Goal: Check status: Check status

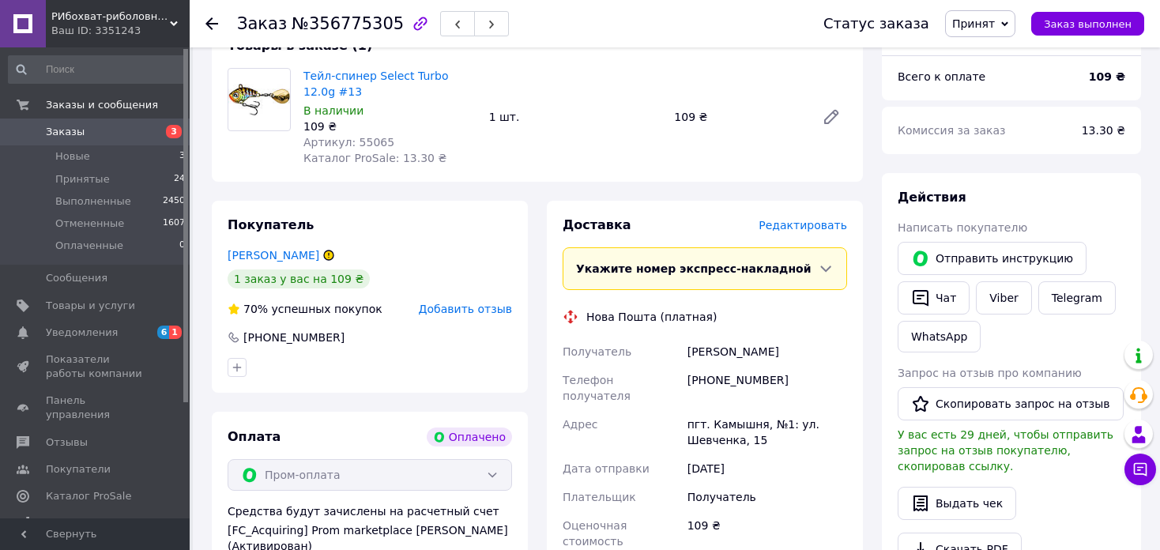
scroll to position [453, 0]
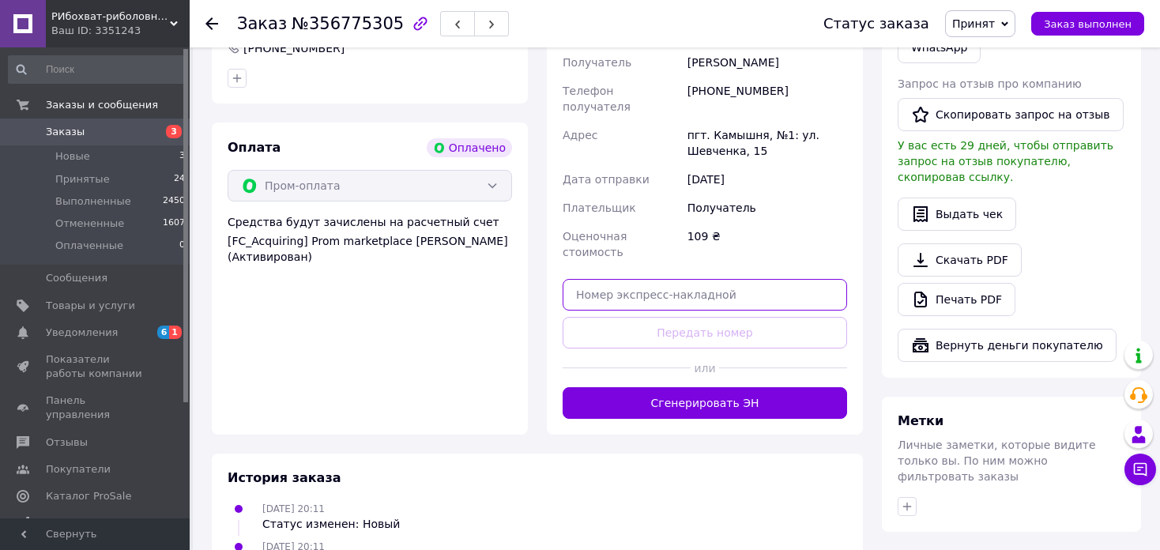
click at [619, 279] on input "text" at bounding box center [705, 295] width 285 height 32
paste input "59001432797855"
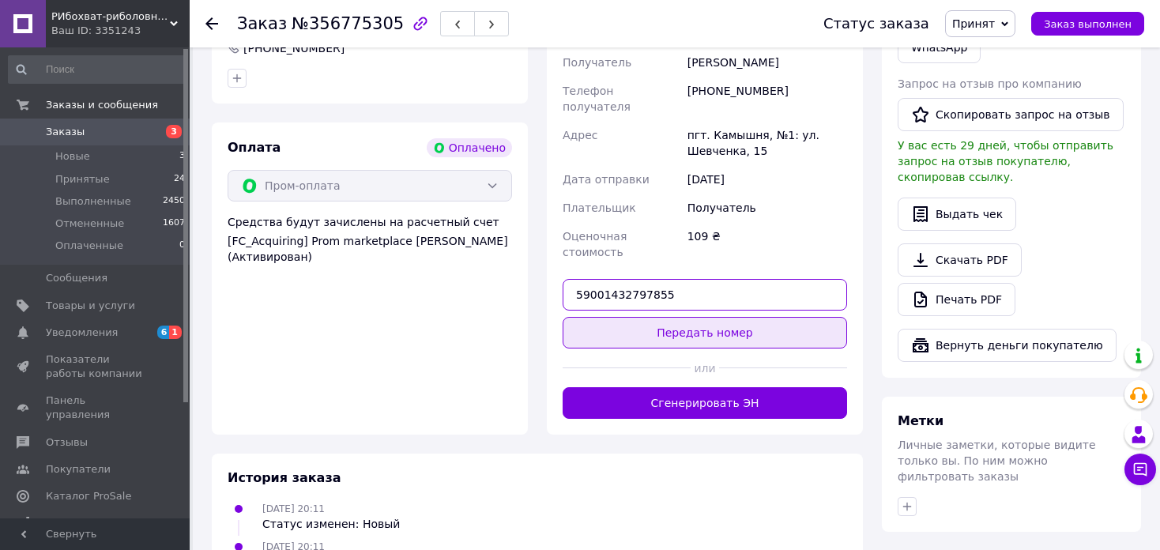
type input "59001432797855"
click at [704, 317] on button "Передать номер" at bounding box center [705, 333] width 285 height 32
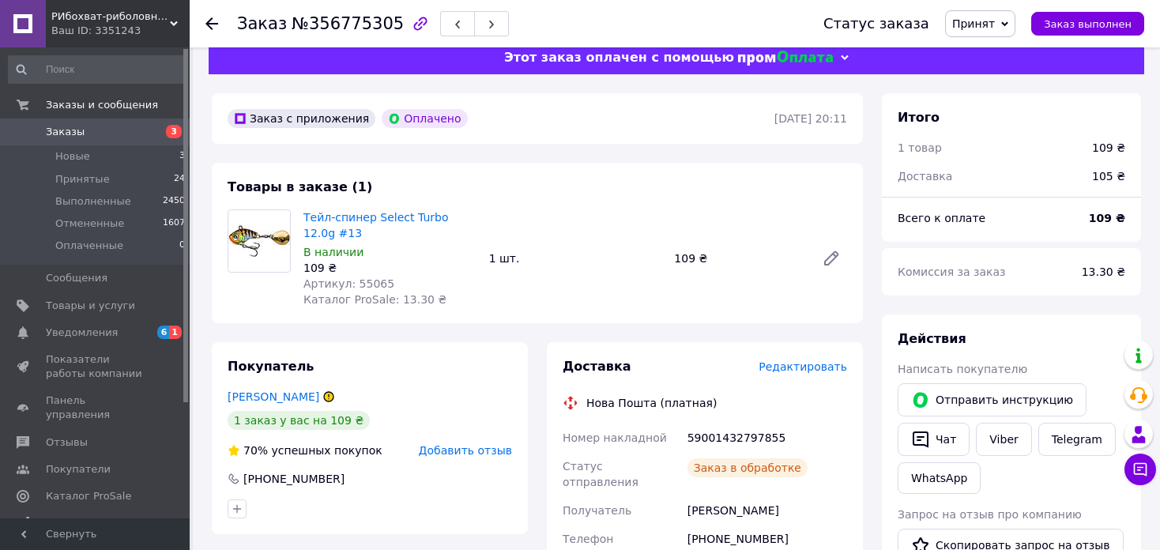
scroll to position [0, 0]
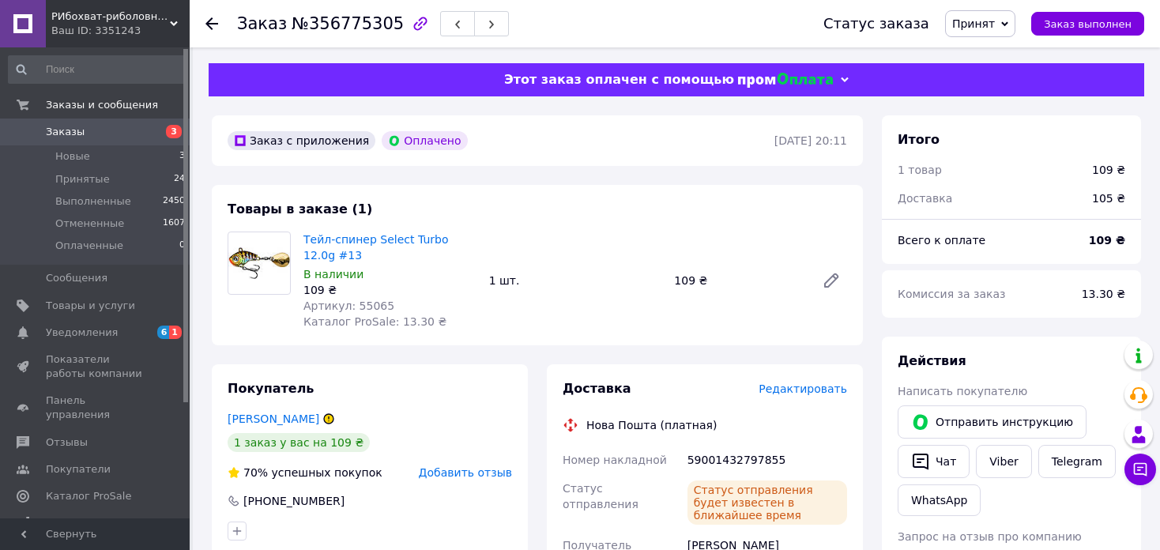
click at [214, 21] on icon at bounding box center [212, 23] width 13 height 13
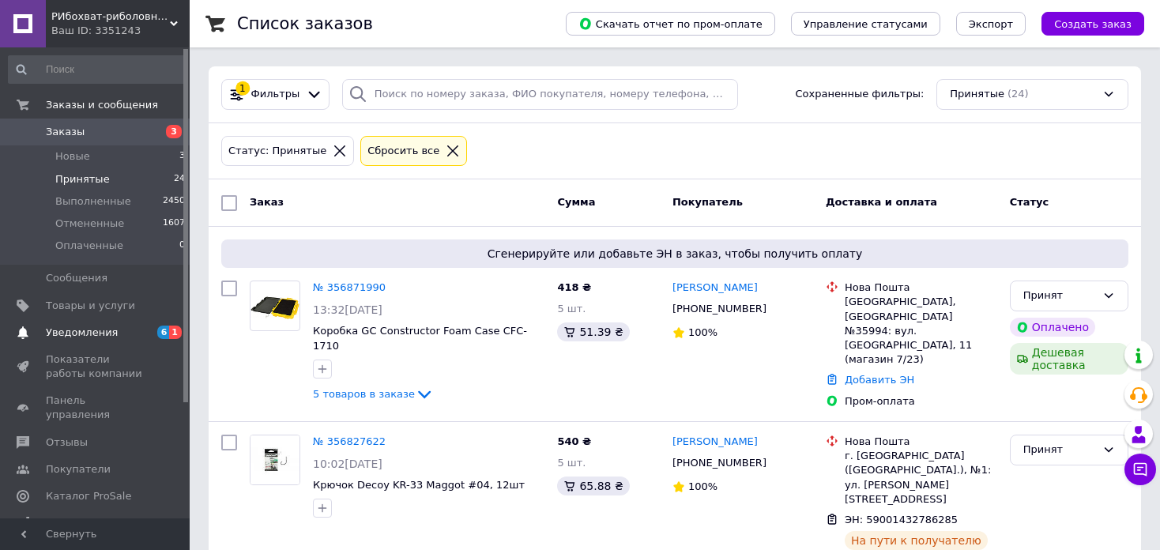
click at [55, 334] on span "Уведомления" at bounding box center [82, 333] width 72 height 14
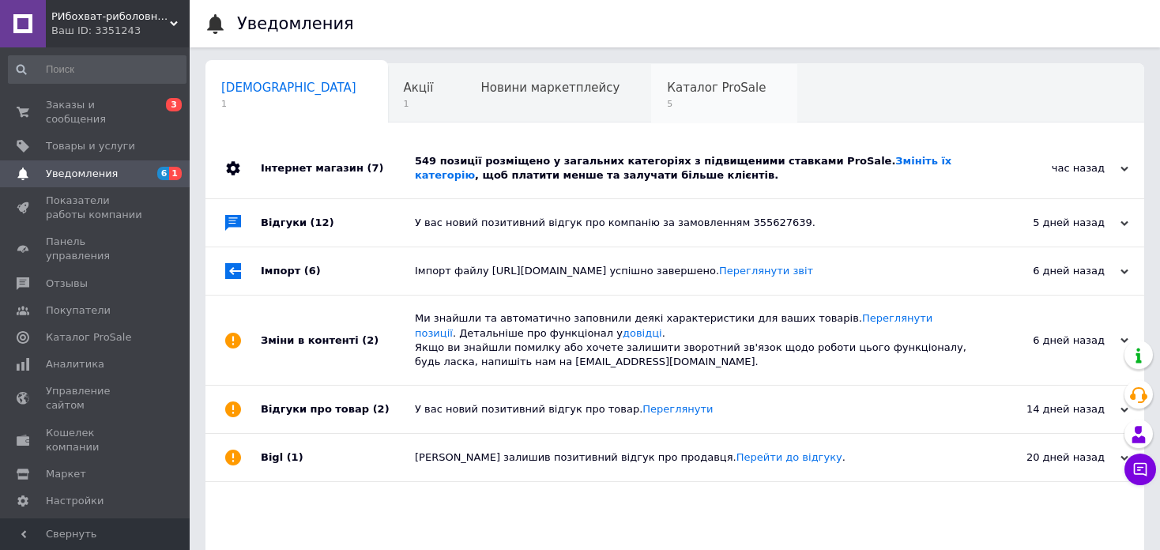
click at [667, 103] on span "5" at bounding box center [716, 104] width 99 height 12
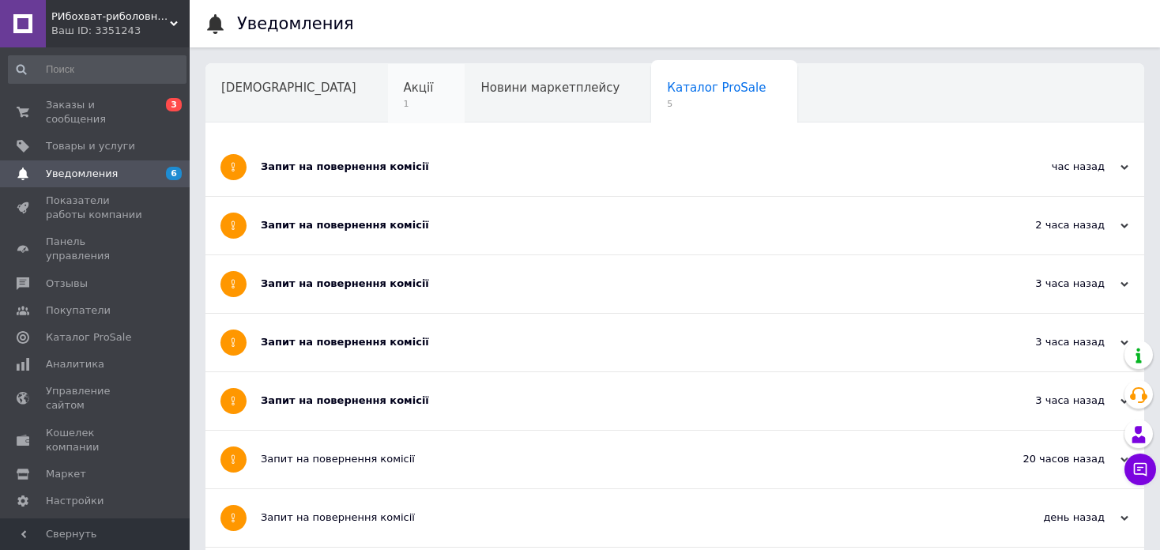
click at [388, 94] on div "Акції 1" at bounding box center [426, 94] width 77 height 60
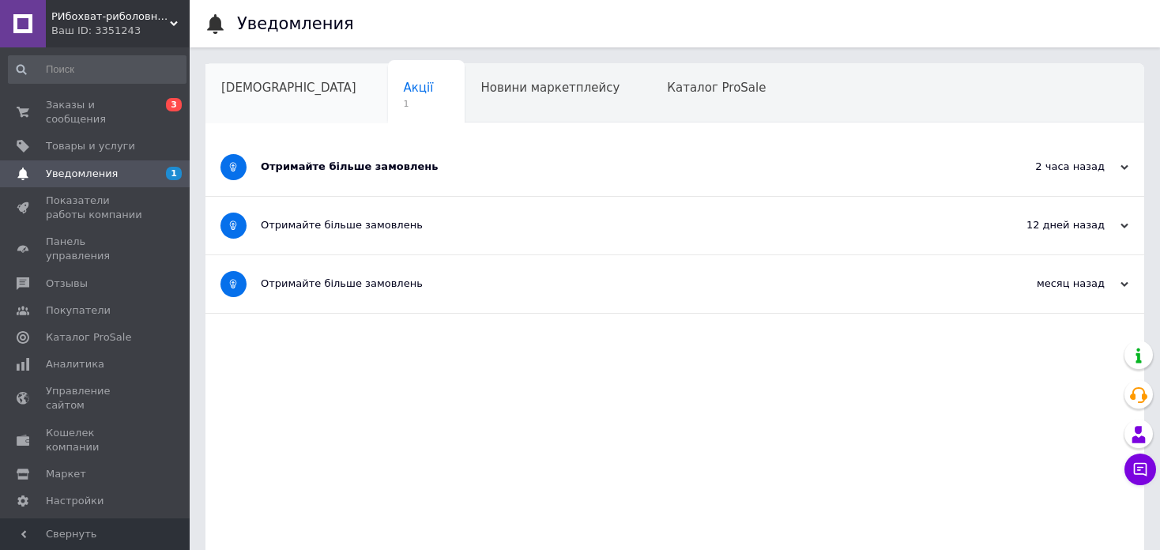
click at [228, 90] on span "[DEMOGRAPHIC_DATA]" at bounding box center [288, 88] width 135 height 14
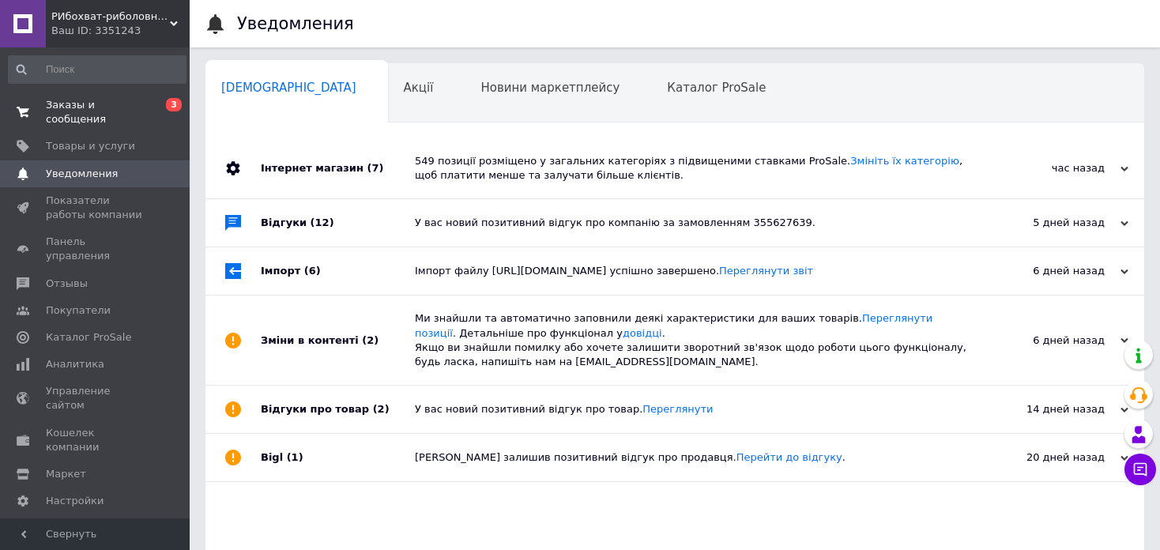
click at [58, 110] on span "Заказы и сообщения" at bounding box center [96, 112] width 100 height 28
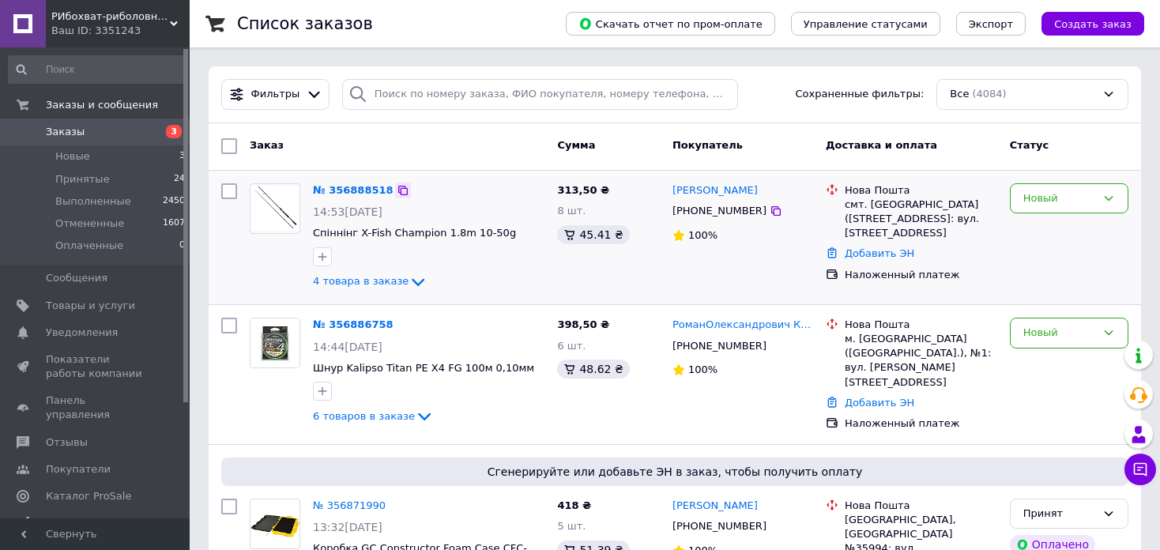
click at [397, 195] on icon at bounding box center [403, 190] width 13 height 13
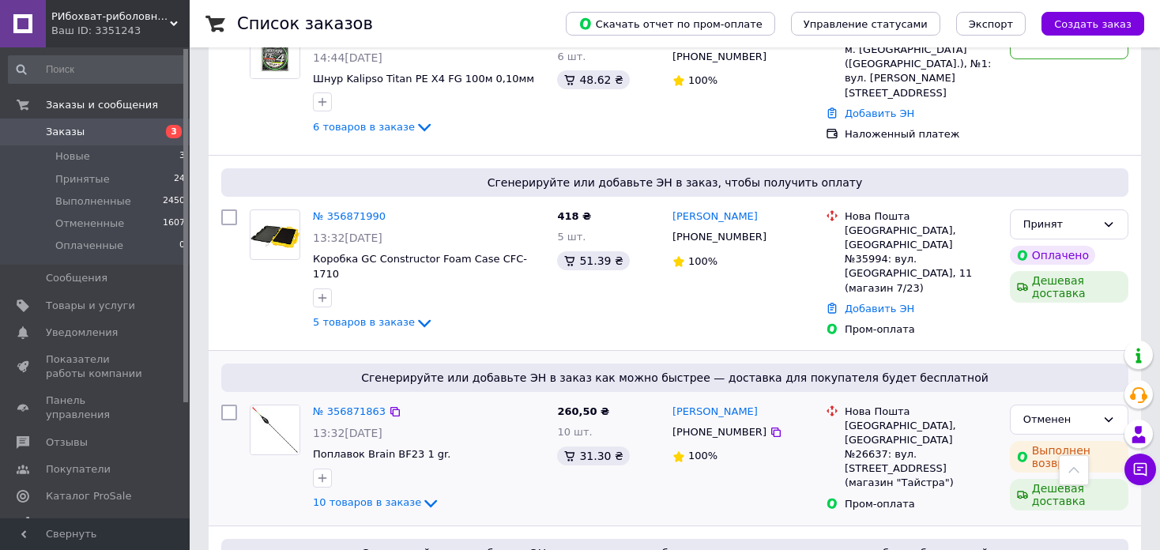
scroll to position [579, 0]
